Goal: Task Accomplishment & Management: Use online tool/utility

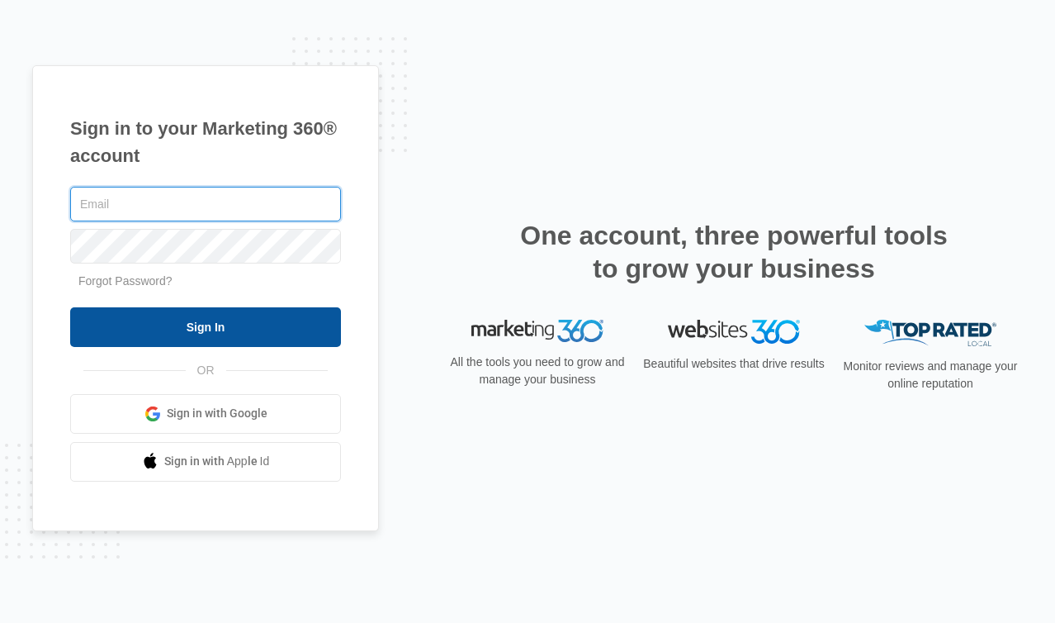
type input "[PERSON_NAME][EMAIL_ADDRESS][DOMAIN_NAME]"
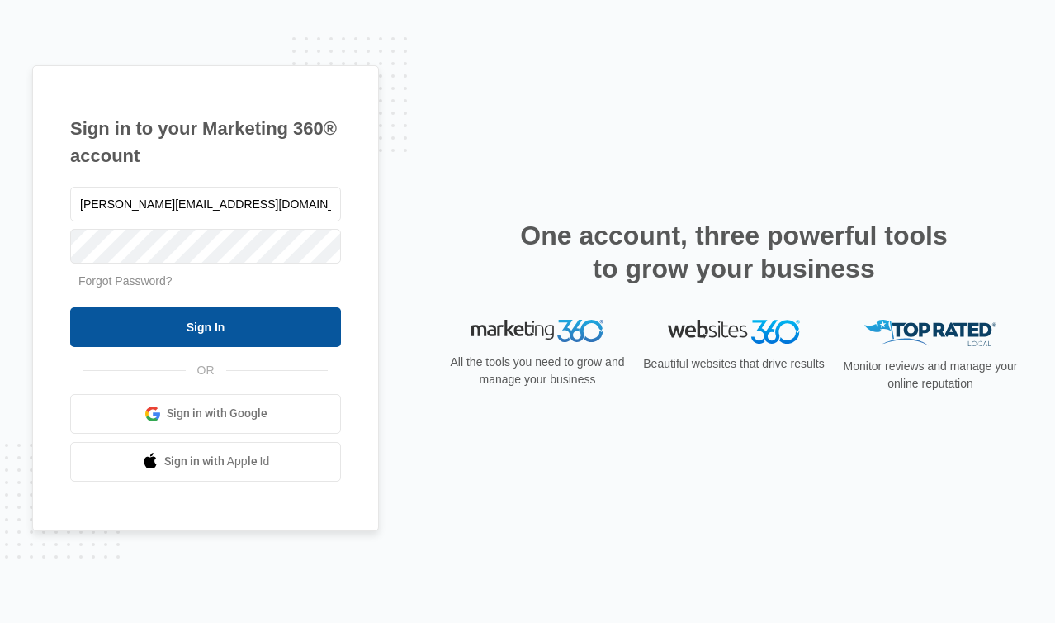
click at [178, 327] on input "Sign In" at bounding box center [205, 327] width 271 height 40
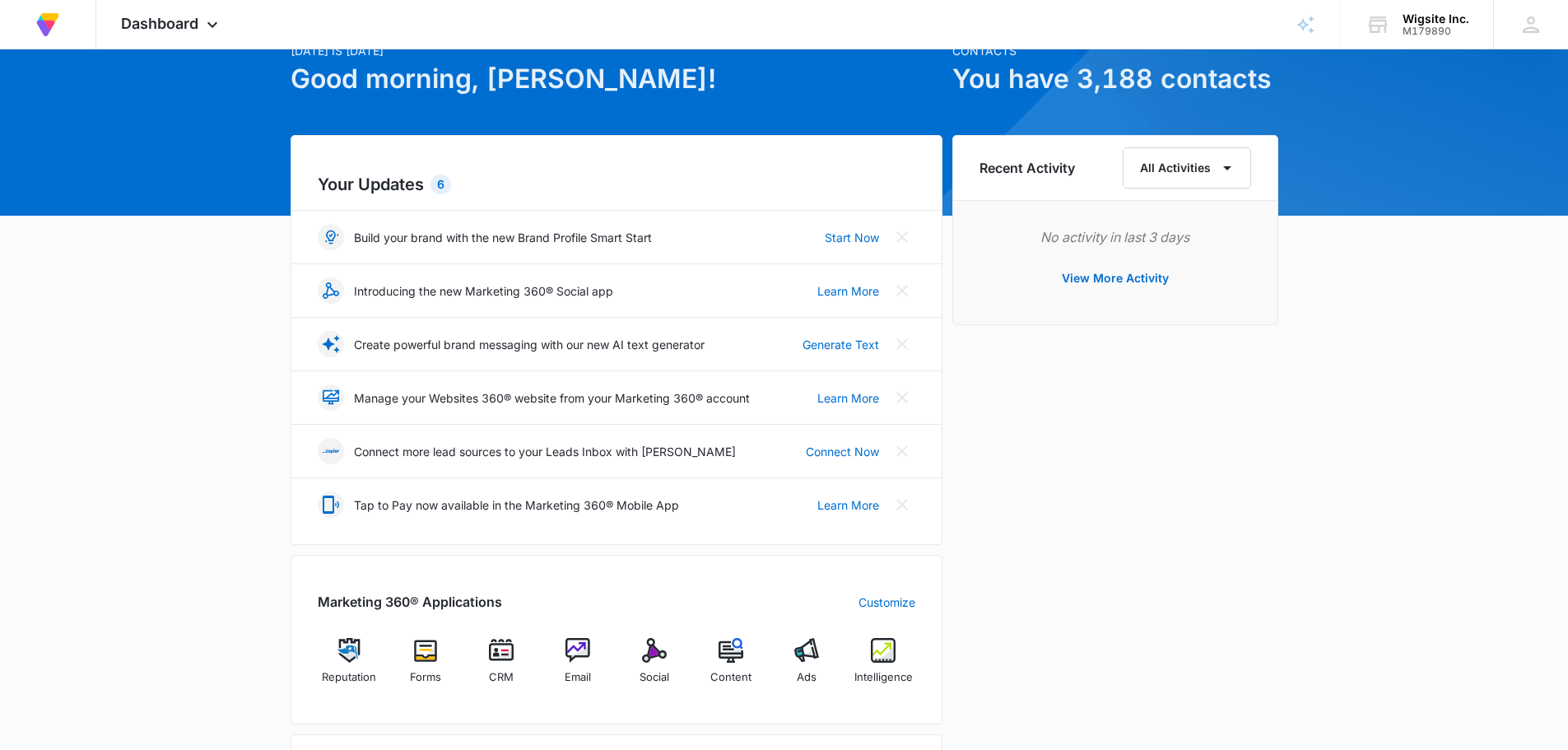
scroll to position [247, 0]
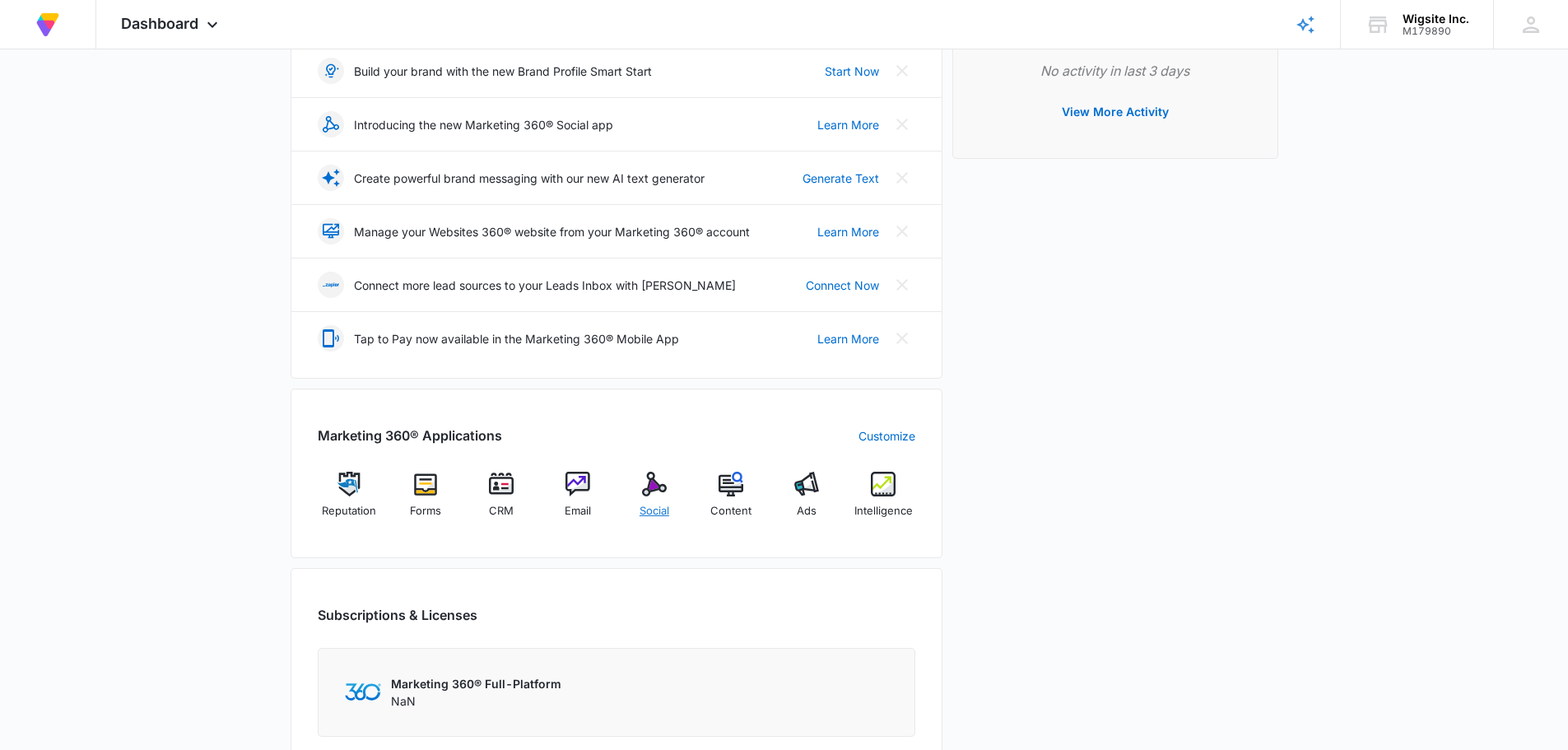
click at [659, 489] on img at bounding box center [654, 484] width 25 height 25
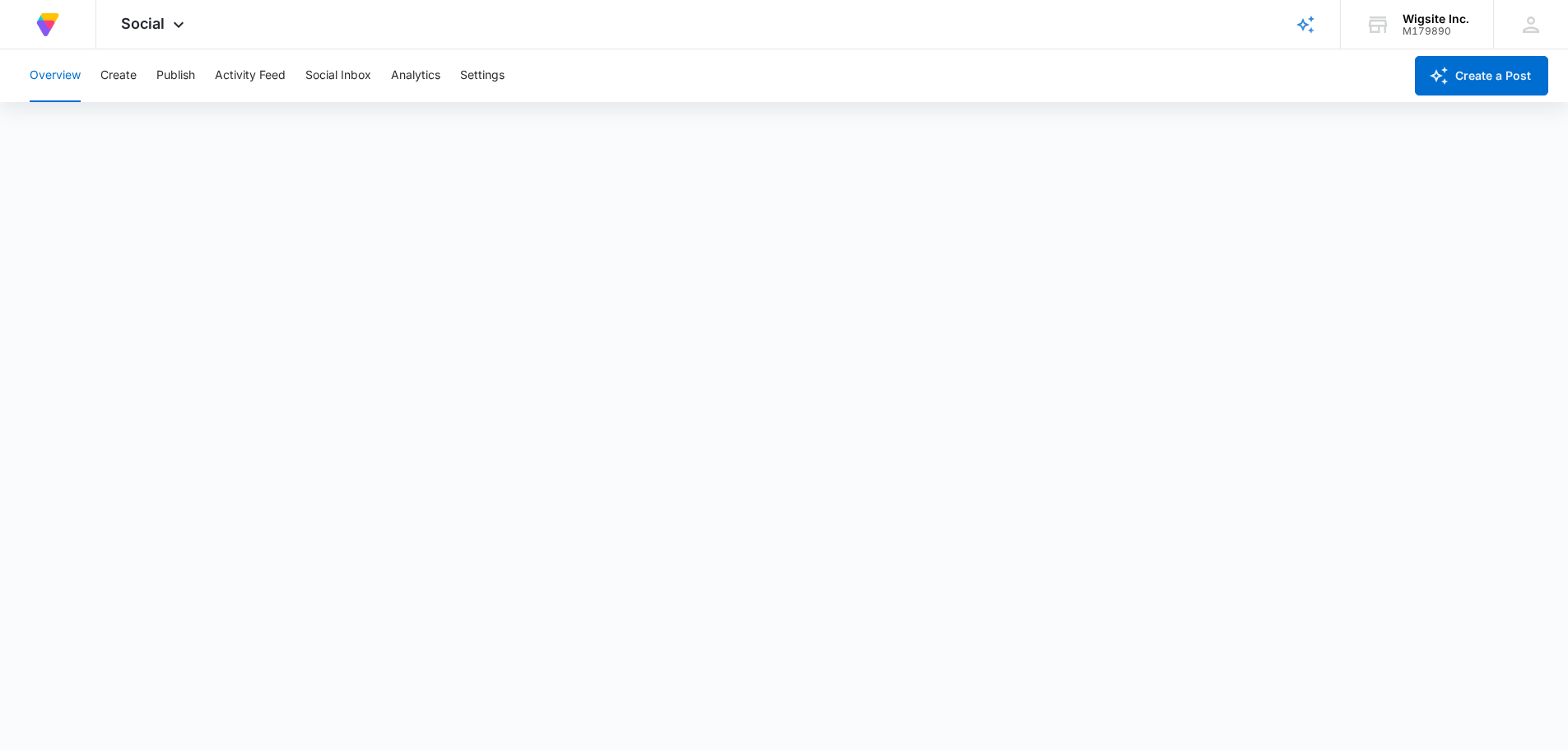
scroll to position [4, 0]
click at [347, 83] on button "Social Inbox" at bounding box center [338, 76] width 66 height 53
click at [237, 73] on button "Activity Feed" at bounding box center [250, 76] width 71 height 53
click at [122, 75] on button "Create" at bounding box center [119, 76] width 36 height 53
click at [174, 69] on button "Publish" at bounding box center [175, 76] width 39 height 53
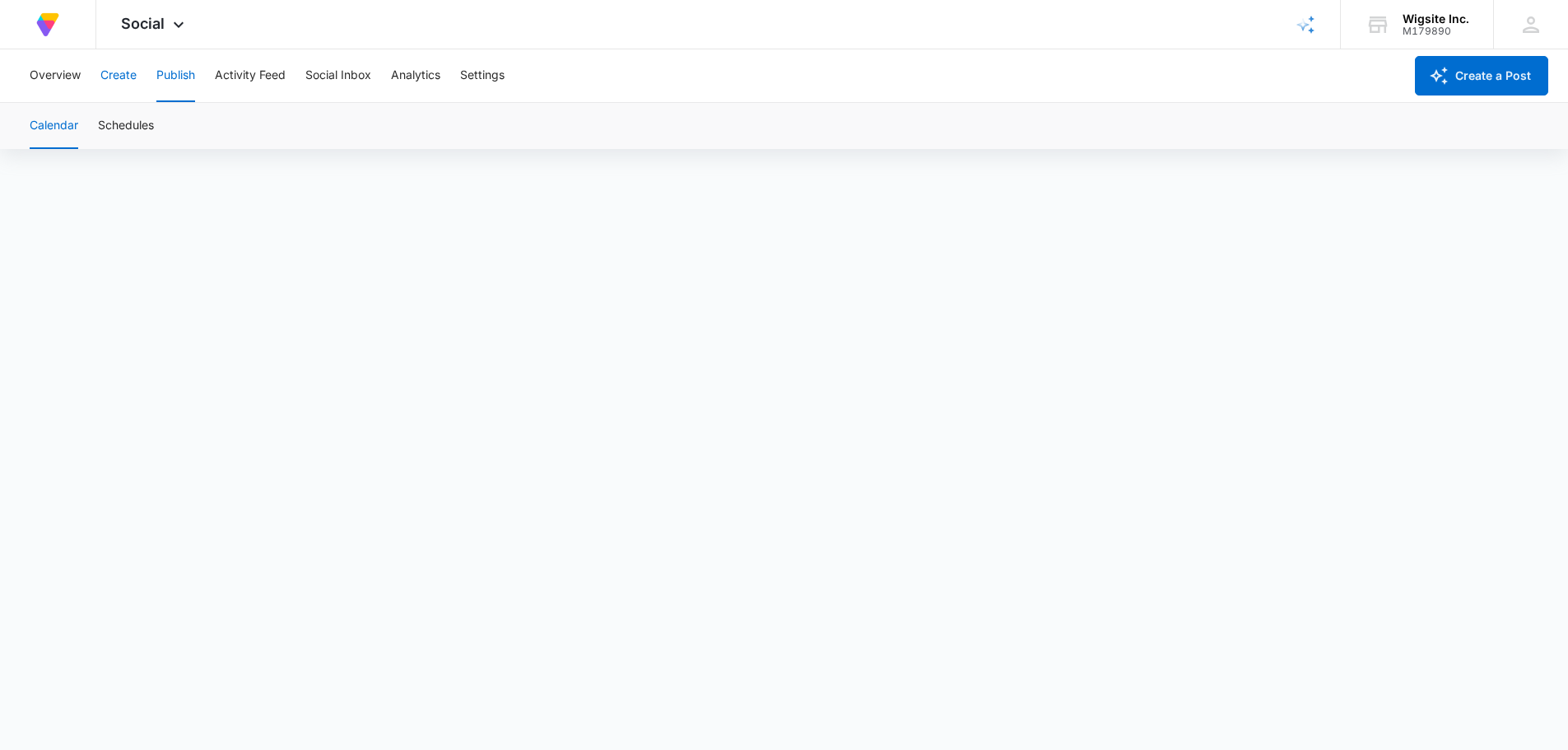
click at [126, 84] on button "Create" at bounding box center [119, 76] width 36 height 53
